Goal: Task Accomplishment & Management: Manage account settings

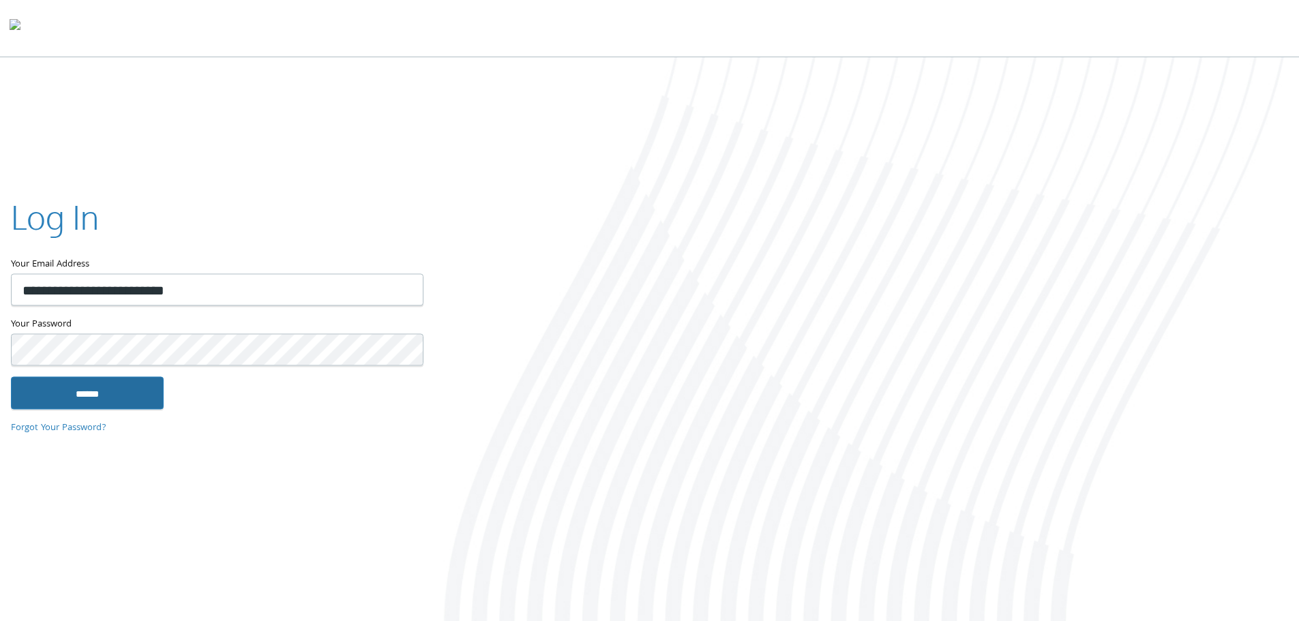
click at [114, 394] on input "******" at bounding box center [87, 392] width 153 height 33
click at [109, 398] on input "******" at bounding box center [87, 392] width 153 height 33
click at [20, 29] on img at bounding box center [15, 27] width 11 height 27
